Goal: Task Accomplishment & Management: Manage account settings

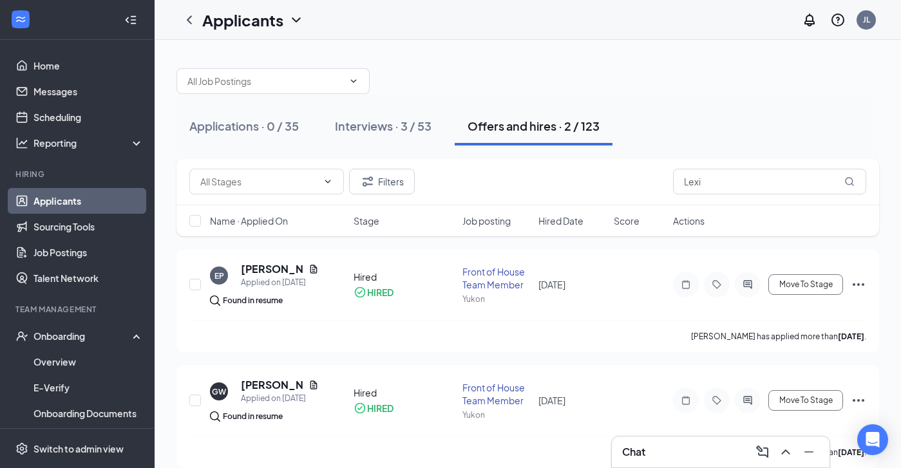
scroll to position [15, 0]
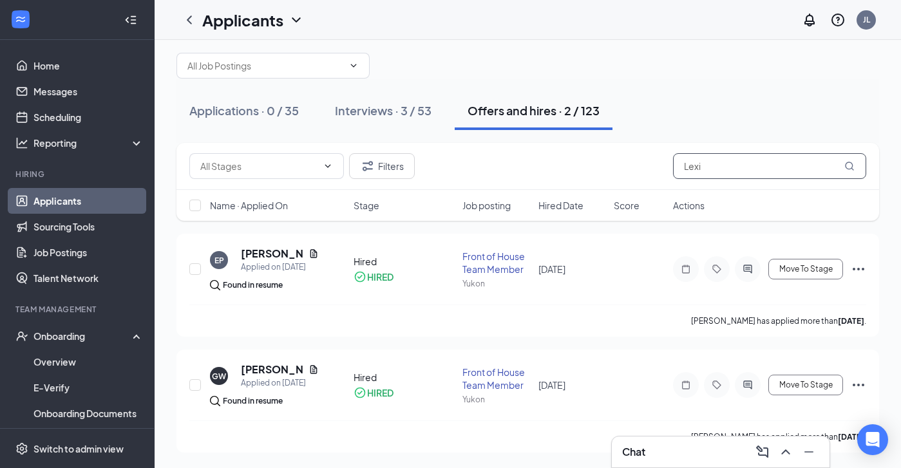
click at [763, 162] on input "Lexi" at bounding box center [769, 166] width 193 height 26
type input "L"
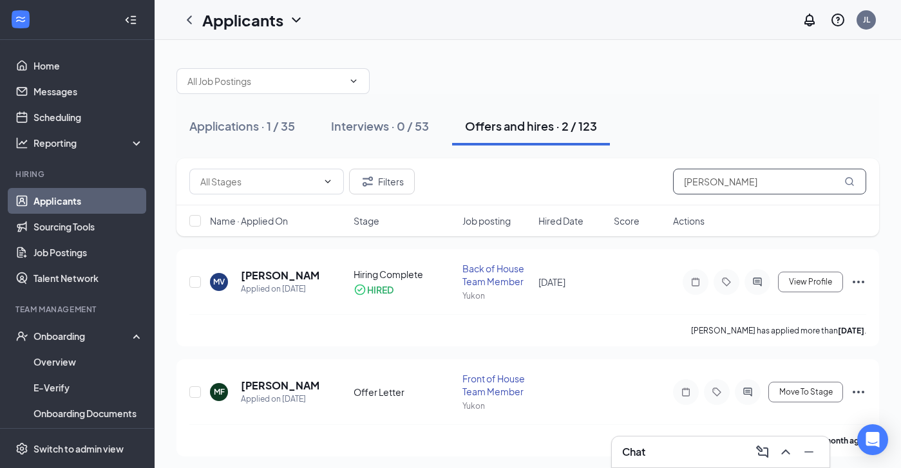
scroll to position [4, 0]
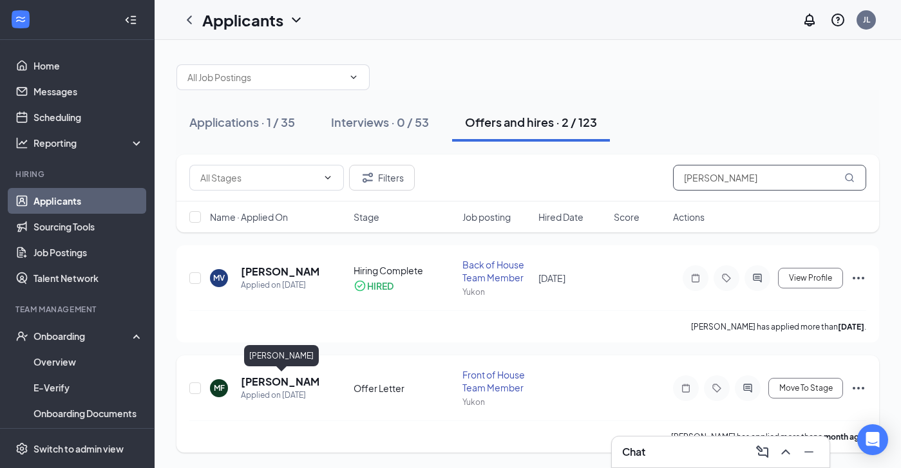
type input "[PERSON_NAME]"
click at [283, 385] on h5 "[PERSON_NAME]" at bounding box center [280, 382] width 78 height 14
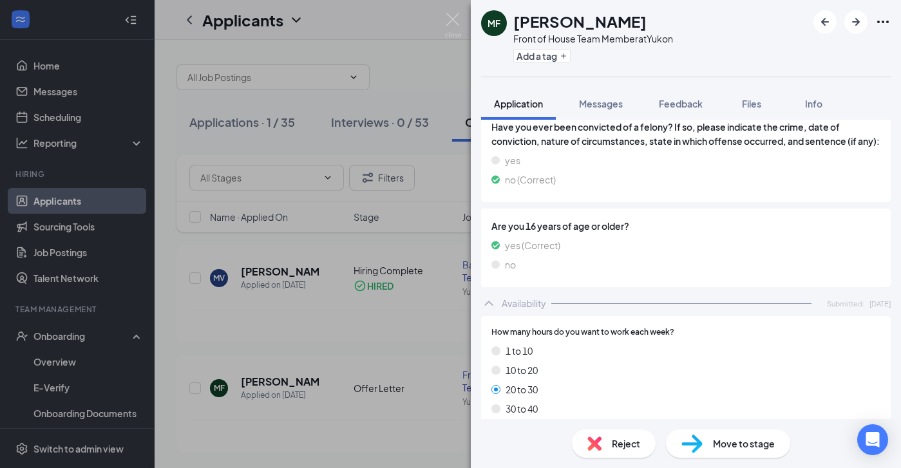
scroll to position [800, 0]
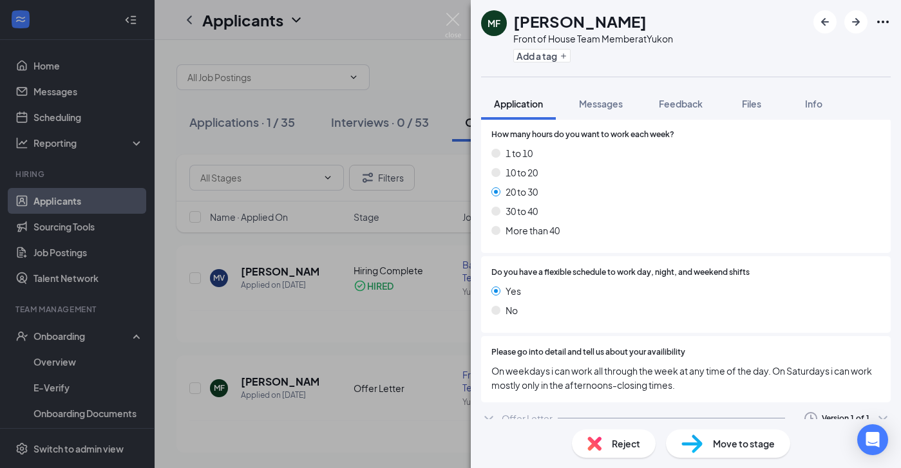
click at [752, 440] on span "Move to stage" at bounding box center [744, 444] width 62 height 14
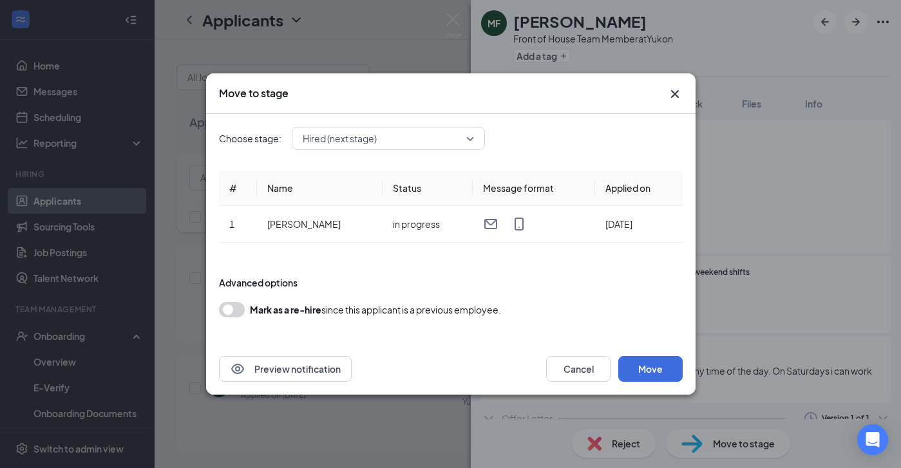
scroll to position [795, 0]
click at [682, 95] on icon "Cross" at bounding box center [674, 93] width 15 height 15
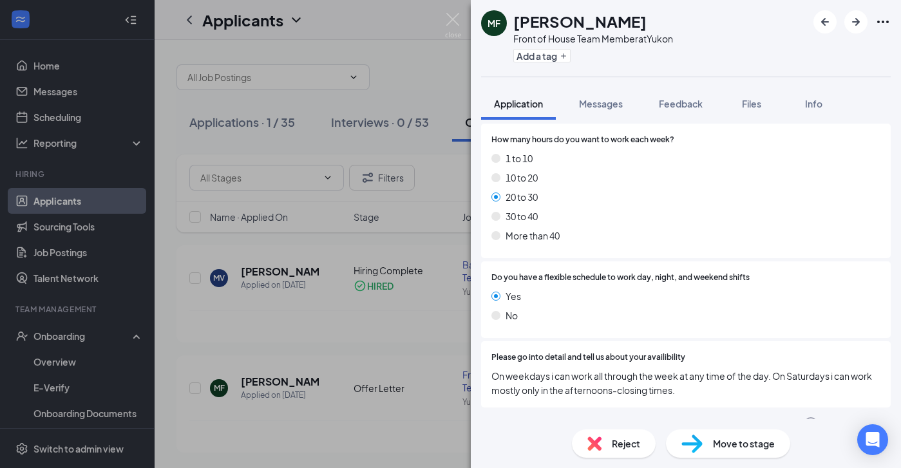
click at [79, 349] on div "MF [PERSON_NAME] Front of House Team Member at [GEOGRAPHIC_DATA] Add a tag Appl…" at bounding box center [450, 234] width 901 height 468
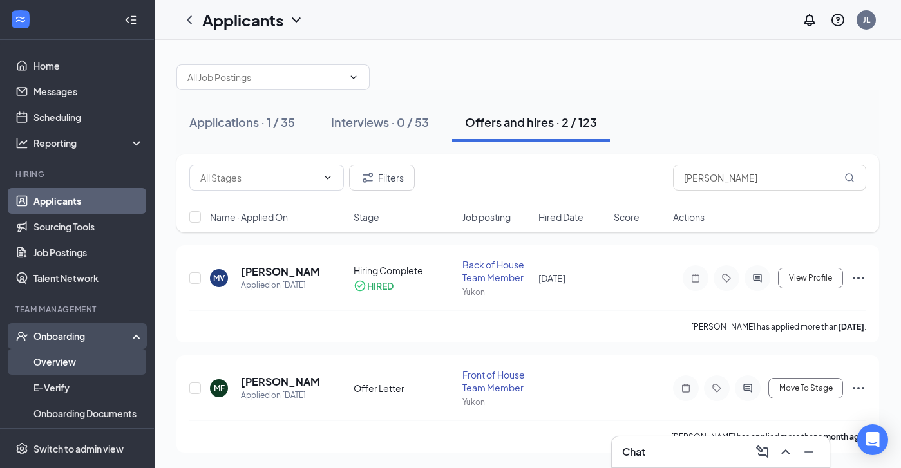
click at [68, 356] on link "Overview" at bounding box center [88, 362] width 110 height 26
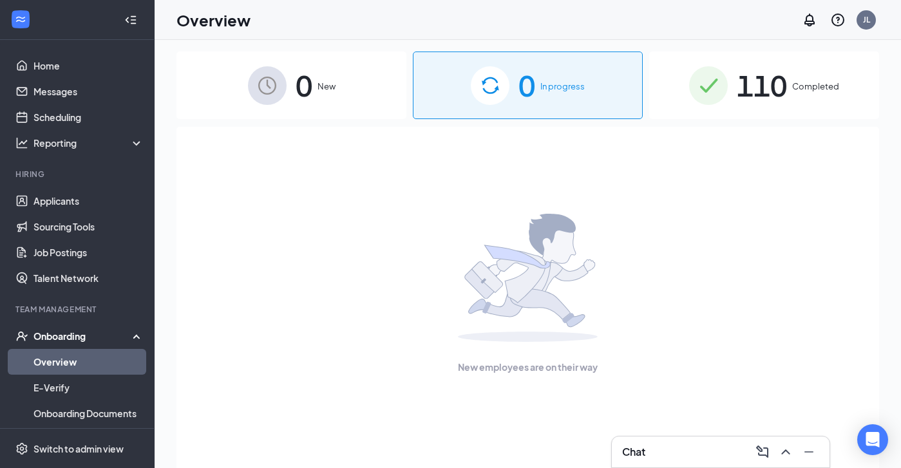
click at [332, 67] on div "0 New" at bounding box center [292, 86] width 230 height 68
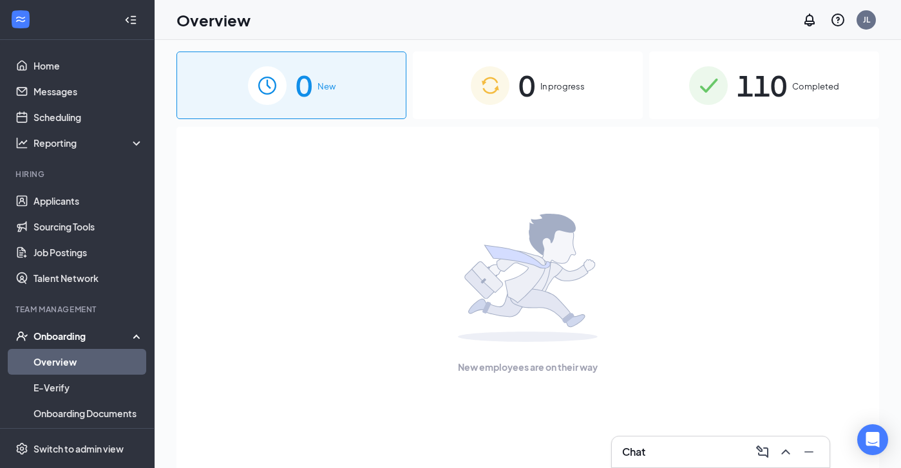
click at [593, 106] on div "0 In progress" at bounding box center [528, 86] width 230 height 68
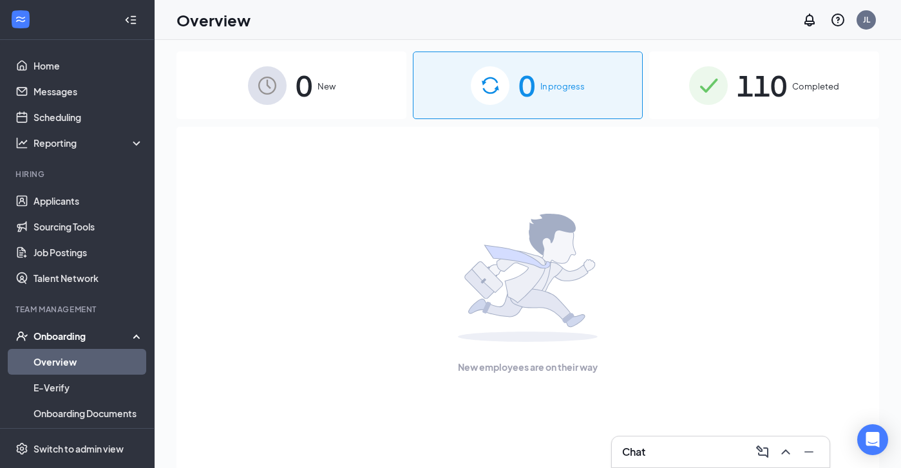
click at [91, 184] on li "Hiring Applicants Sourcing Tools Job Postings Talent Network" at bounding box center [77, 230] width 154 height 122
click at [84, 199] on link "Applicants" at bounding box center [88, 201] width 110 height 26
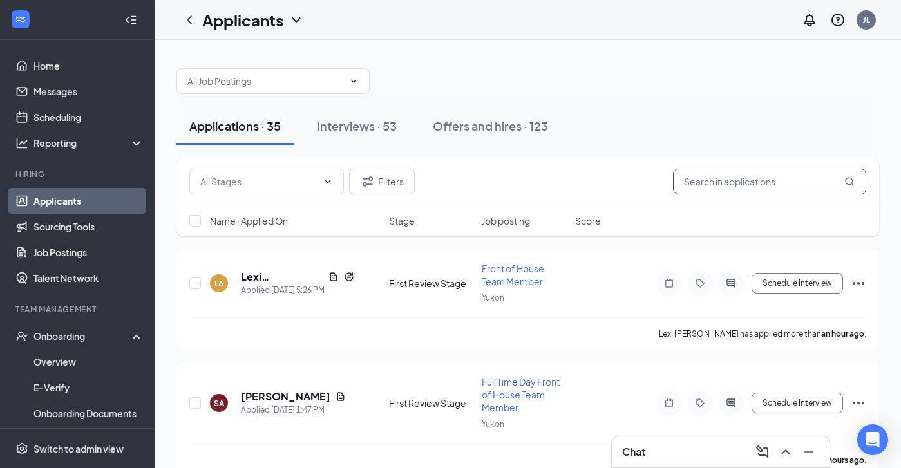
click at [737, 182] on input "text" at bounding box center [769, 182] width 193 height 26
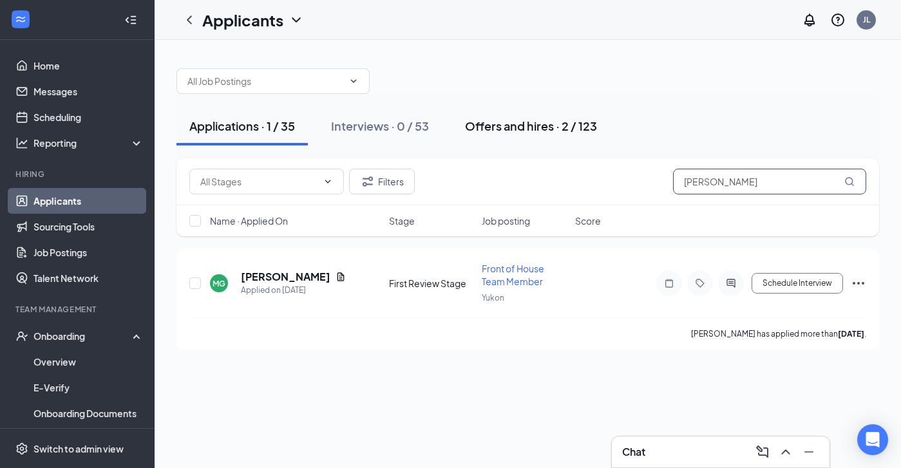
type input "[PERSON_NAME]"
click at [533, 110] on button "Offers and hires · 2 / 123" at bounding box center [531, 126] width 158 height 39
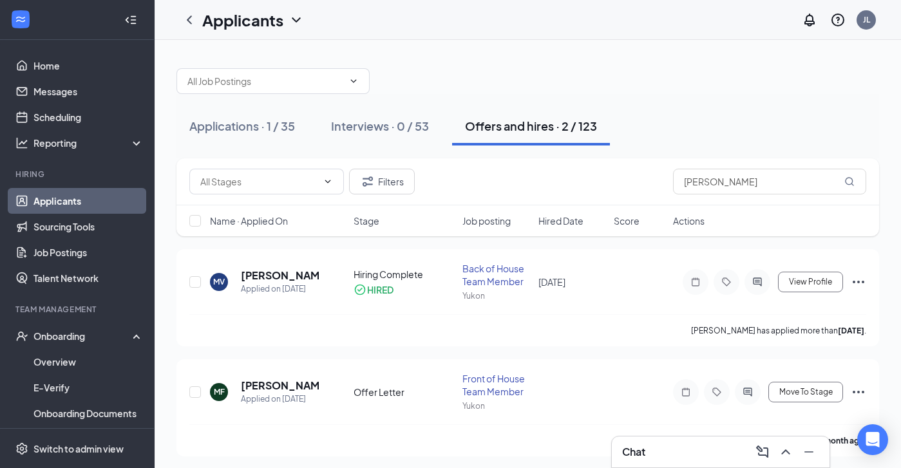
scroll to position [4, 0]
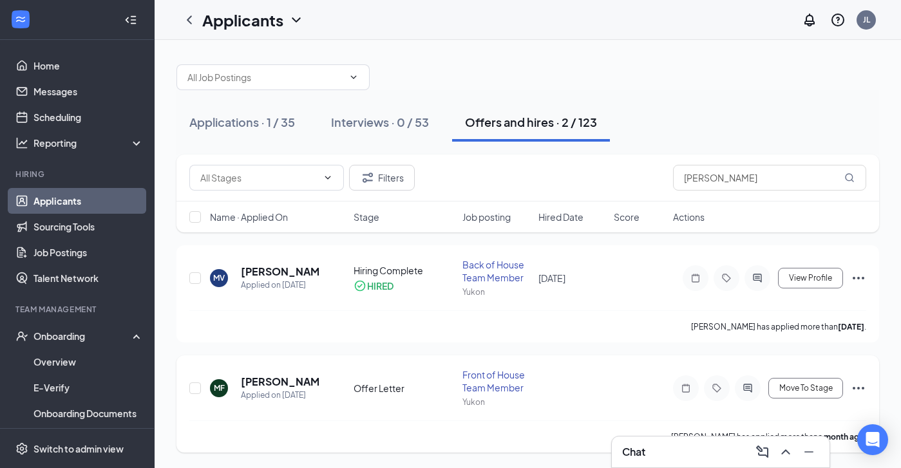
click at [852, 387] on icon "Ellipses" at bounding box center [858, 388] width 15 height 15
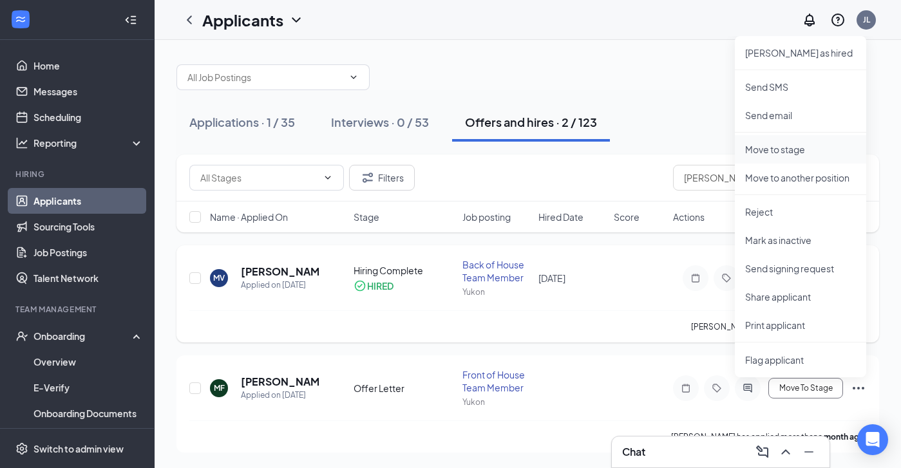
click at [796, 153] on p "Move to stage" at bounding box center [800, 149] width 111 height 13
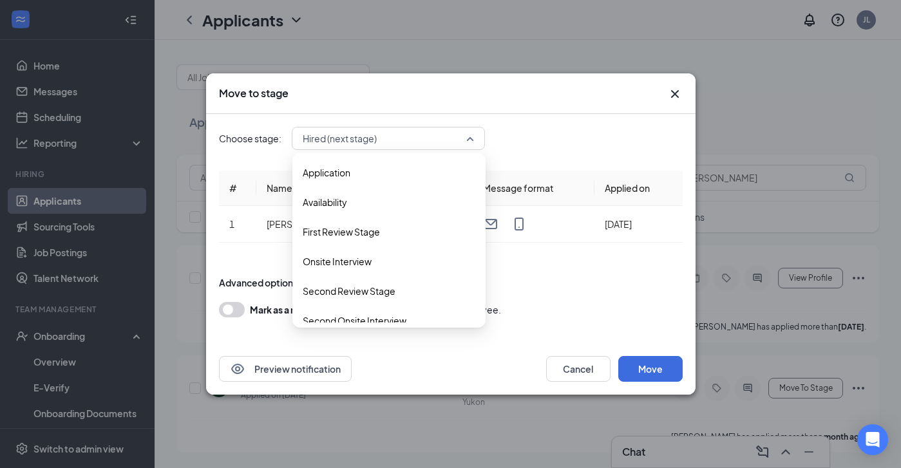
click at [443, 146] on span "Hired (next stage)" at bounding box center [383, 138] width 160 height 19
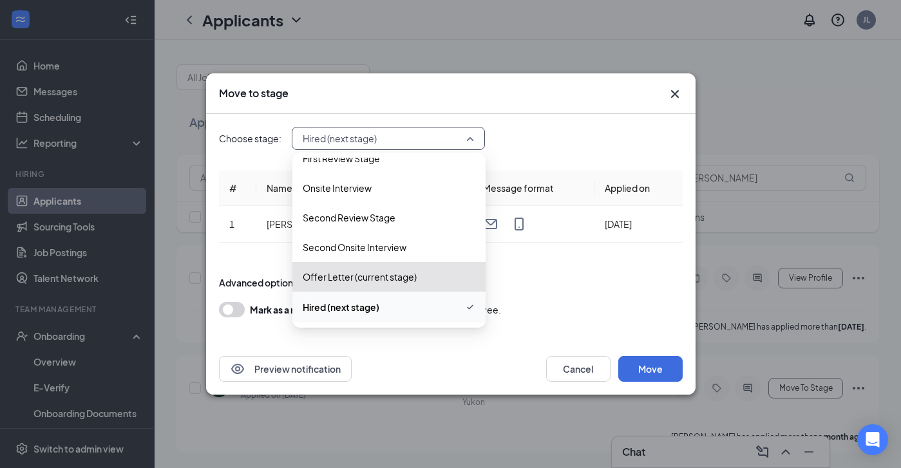
click at [400, 286] on div "Offer Letter (current stage)" at bounding box center [388, 277] width 193 height 30
click at [383, 314] on span "Hired (next stage)" at bounding box center [389, 307] width 173 height 15
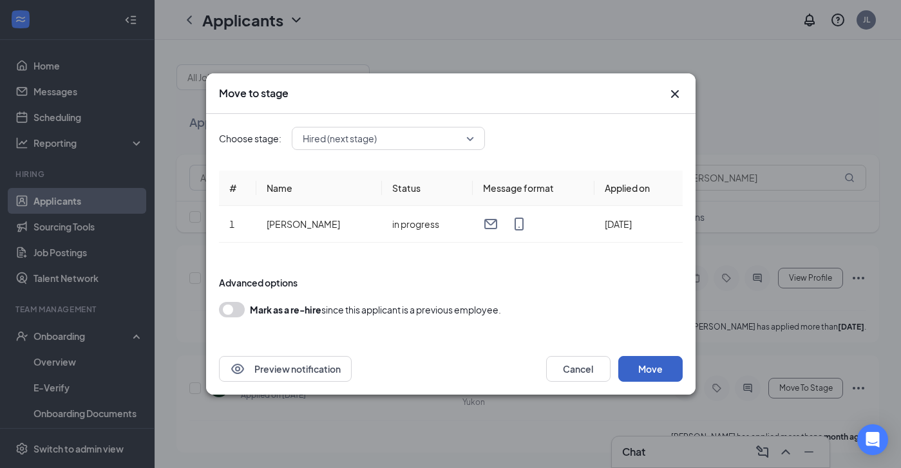
click at [660, 370] on button "Move" at bounding box center [650, 369] width 64 height 26
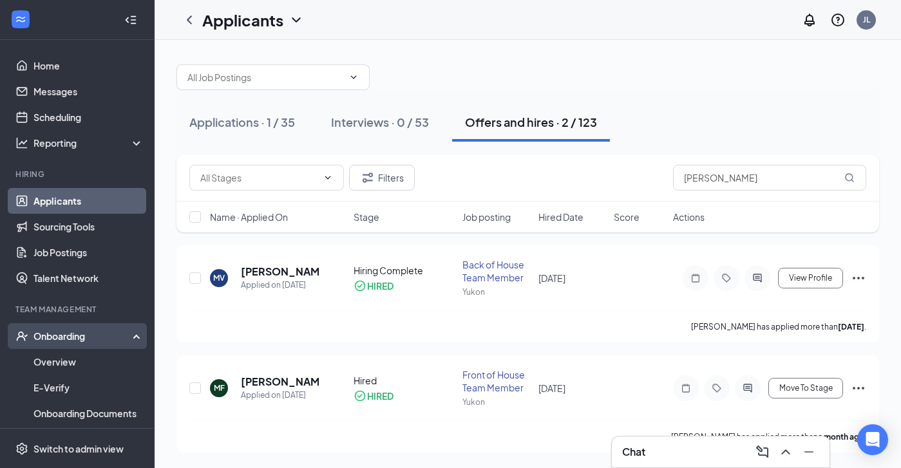
click at [67, 346] on div "Onboarding" at bounding box center [77, 336] width 155 height 26
click at [72, 335] on div "Onboarding" at bounding box center [82, 336] width 99 height 13
click at [66, 366] on link "Overview" at bounding box center [88, 362] width 110 height 26
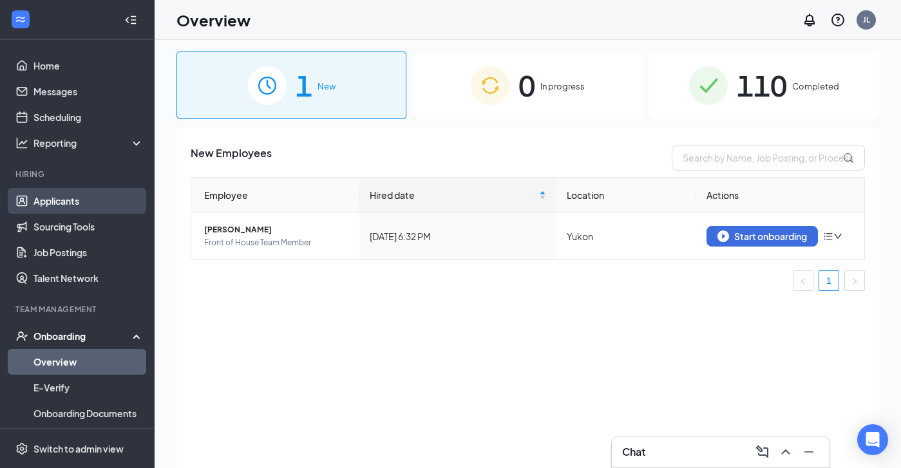
click at [61, 200] on link "Applicants" at bounding box center [88, 201] width 110 height 26
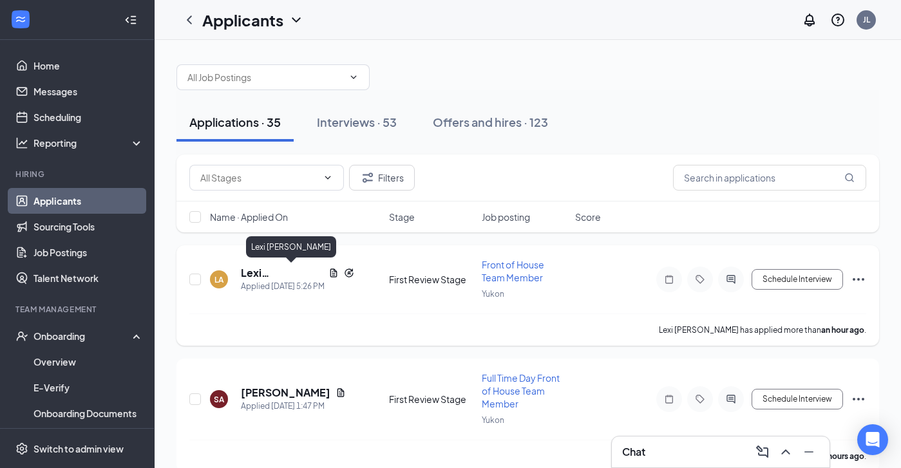
click at [268, 276] on h5 "Lexi [PERSON_NAME]" at bounding box center [282, 273] width 82 height 14
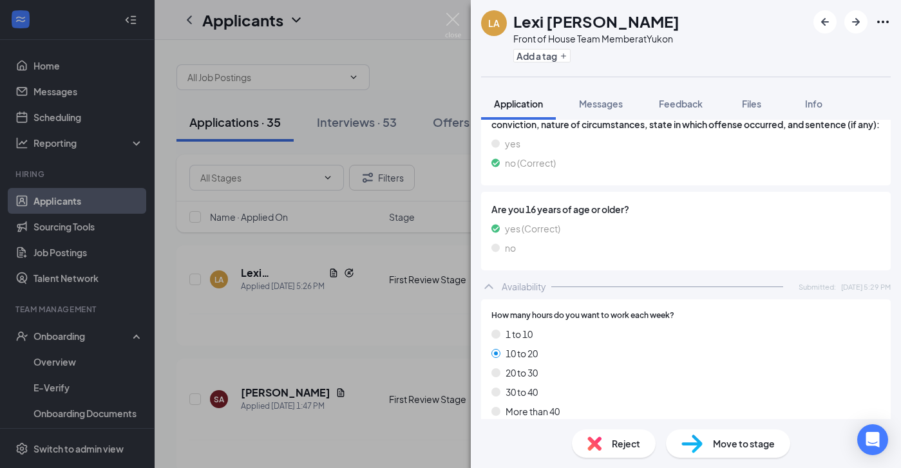
scroll to position [838, 0]
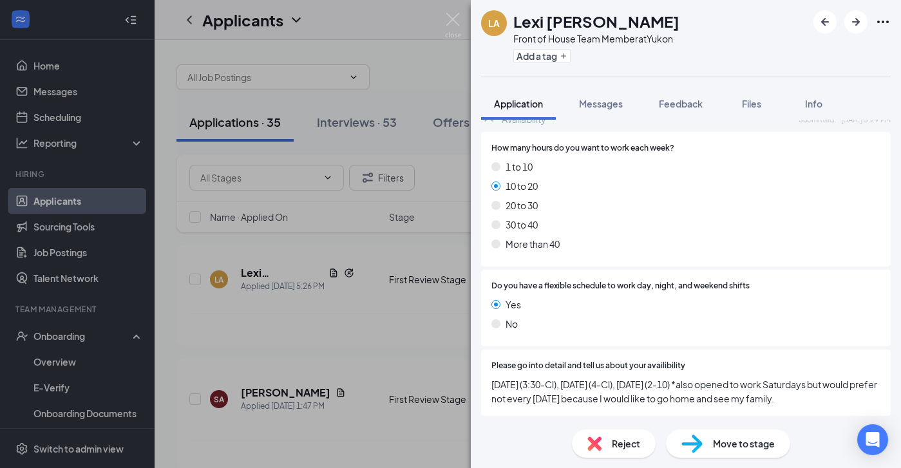
click at [732, 450] on span "Move to stage" at bounding box center [744, 444] width 62 height 14
